Goal: Navigation & Orientation: Find specific page/section

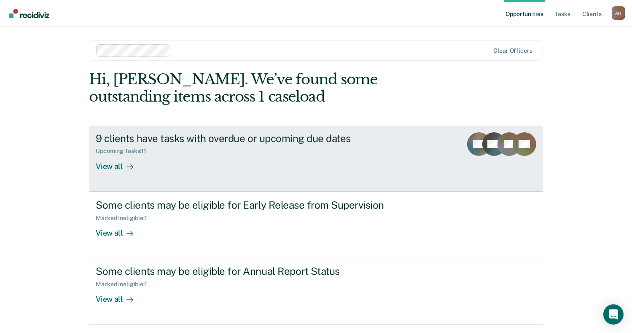
click at [116, 168] on div "View all" at bounding box center [119, 163] width 47 height 16
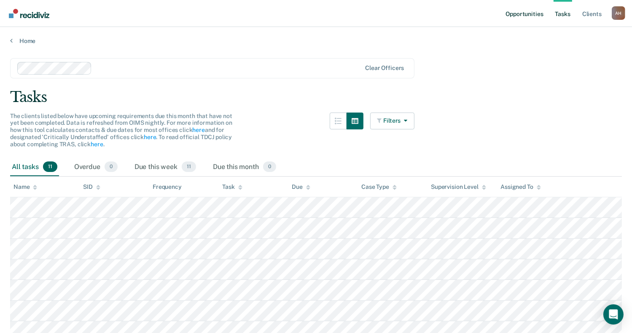
click at [536, 12] on link "Opportunities" at bounding box center [524, 13] width 41 height 27
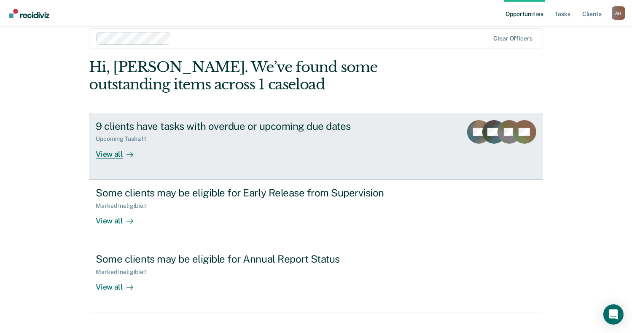
scroll to position [25, 0]
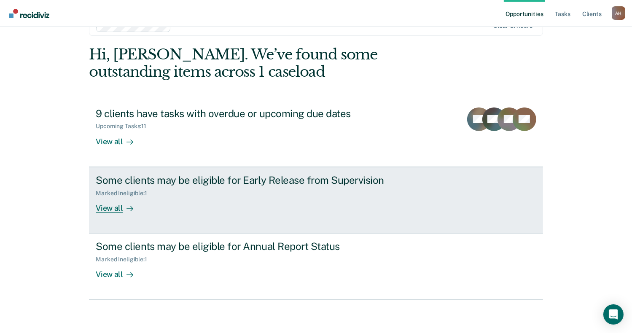
click at [115, 209] on div "View all" at bounding box center [119, 204] width 47 height 16
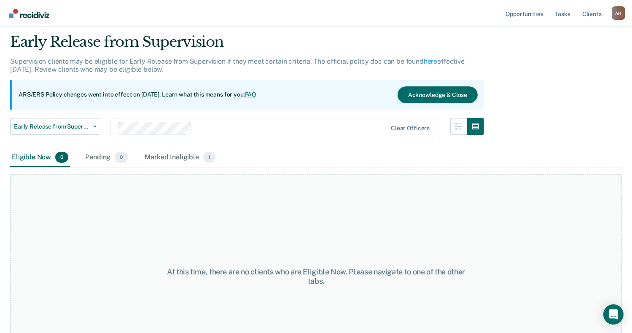
scroll to position [70, 0]
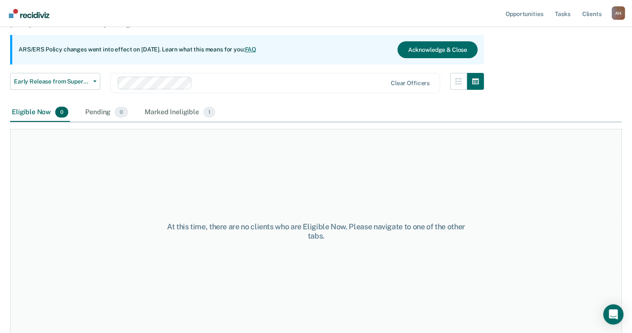
scroll to position [25, 0]
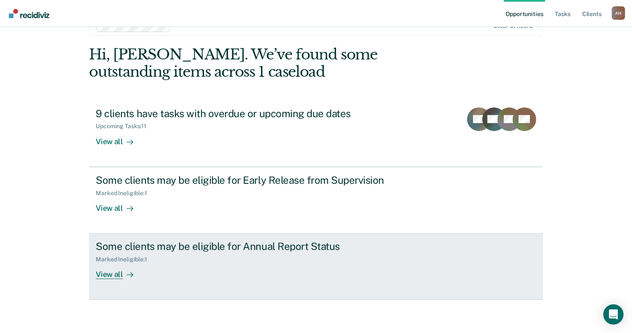
click at [114, 275] on div "View all" at bounding box center [119, 271] width 47 height 16
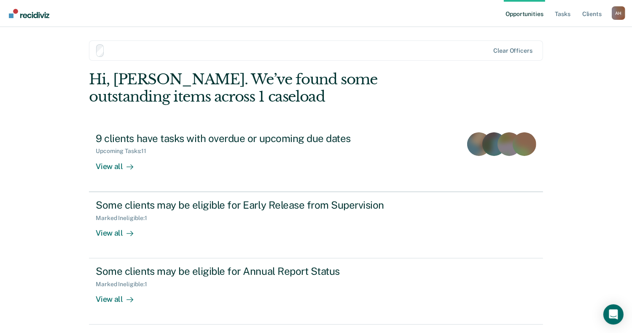
scroll to position [25, 0]
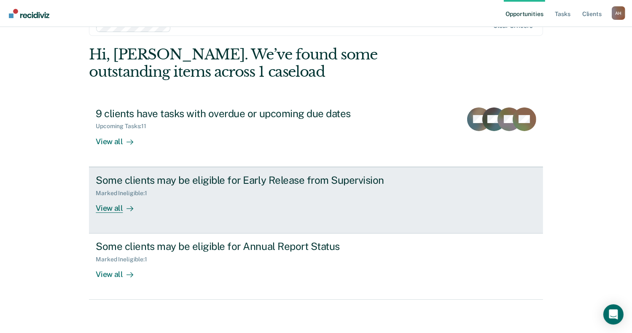
click at [118, 207] on div "View all" at bounding box center [119, 204] width 47 height 16
